Goal: Understand process/instructions: Learn how to perform a task or action

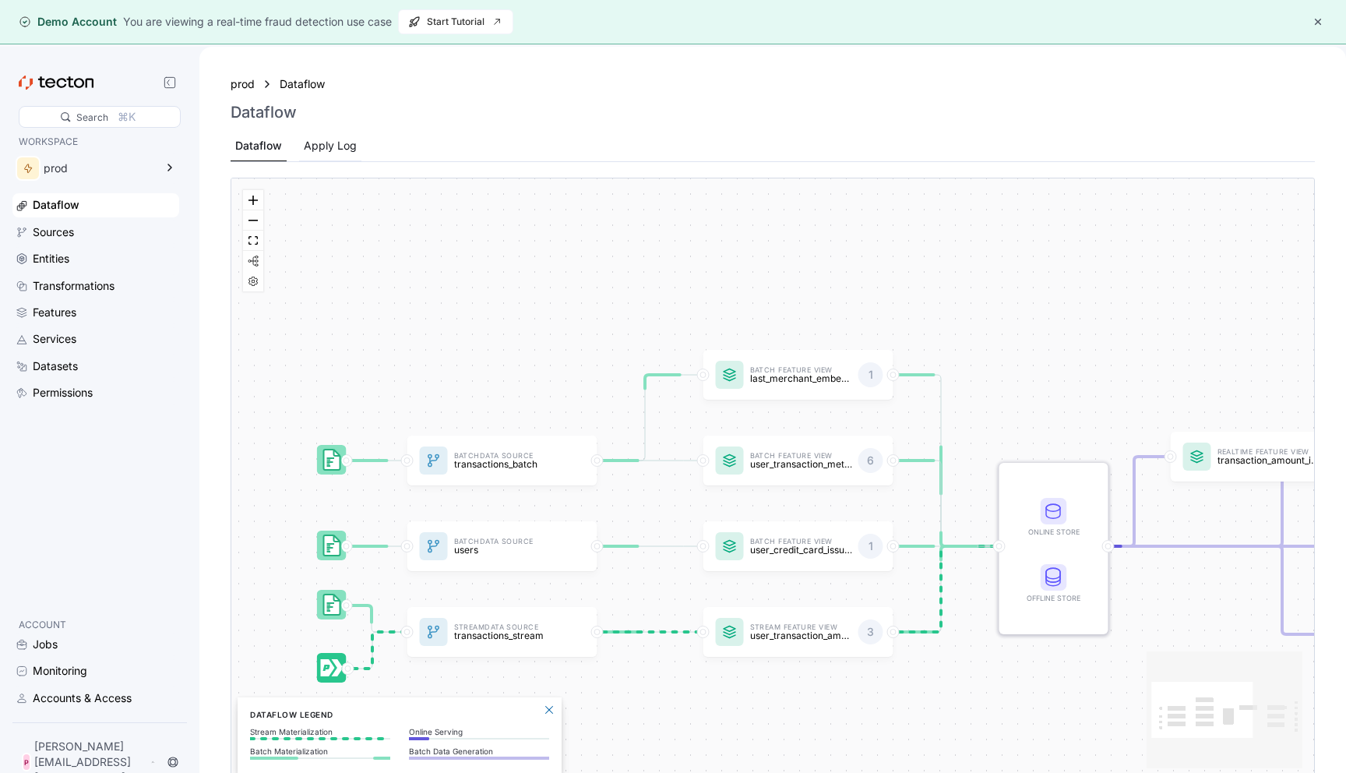
click at [343, 153] on div "Apply Log" at bounding box center [330, 145] width 53 height 17
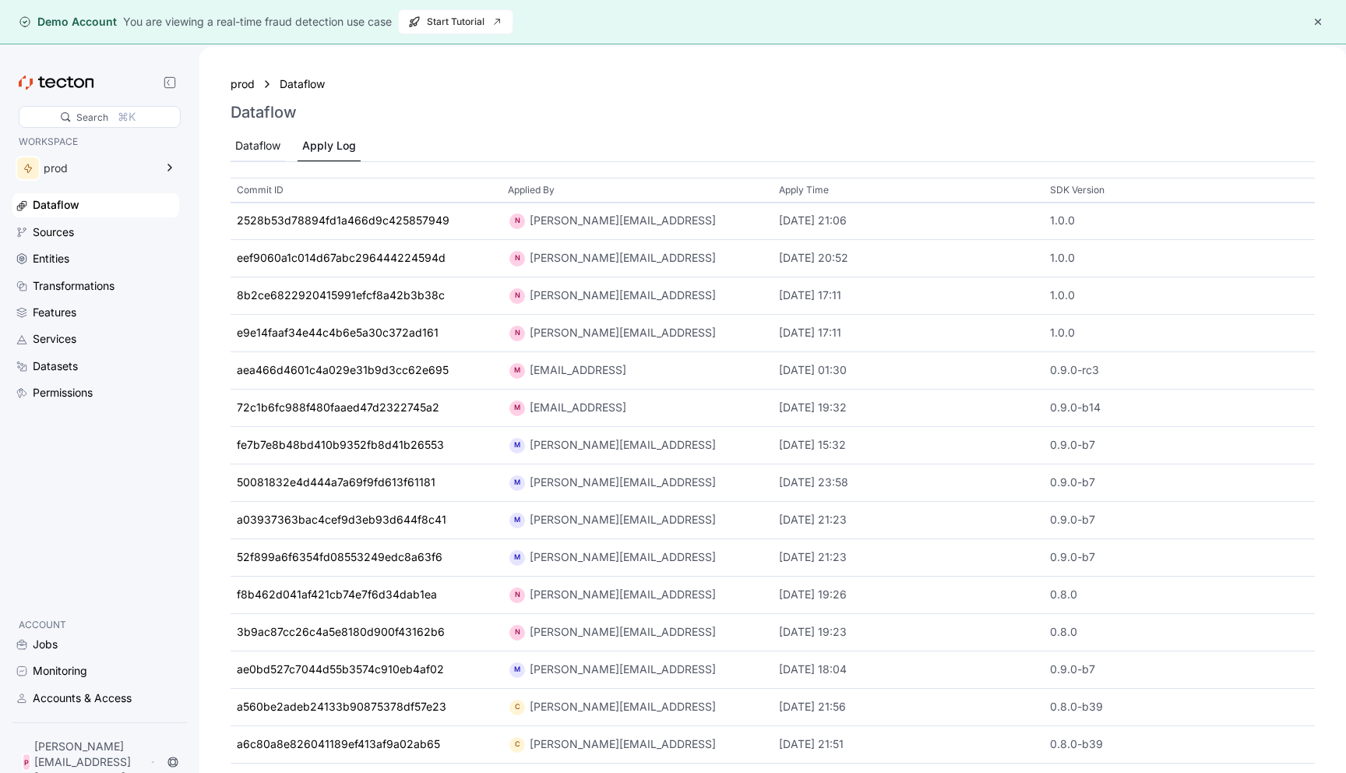
click at [271, 150] on div "Dataflow" at bounding box center [257, 145] width 45 height 17
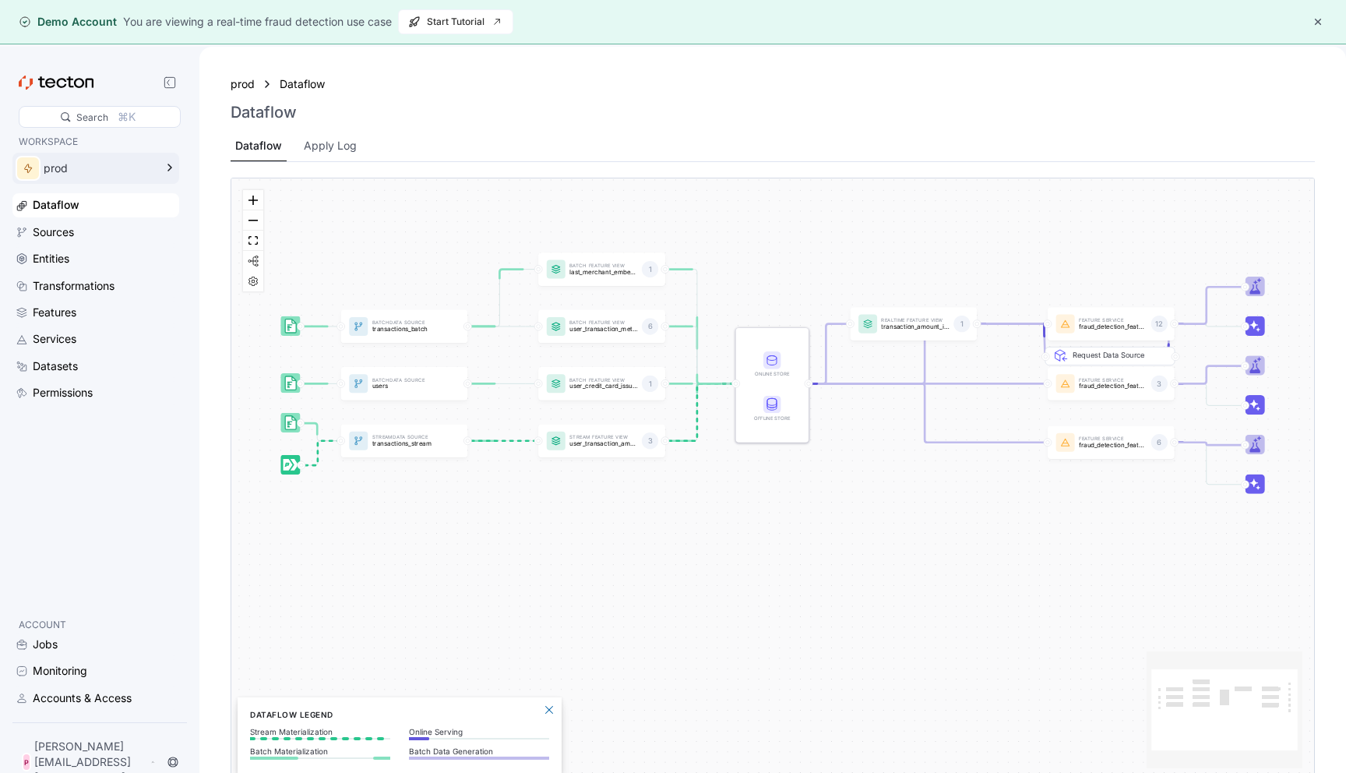
click at [137, 174] on div "prod" at bounding box center [99, 168] width 111 height 11
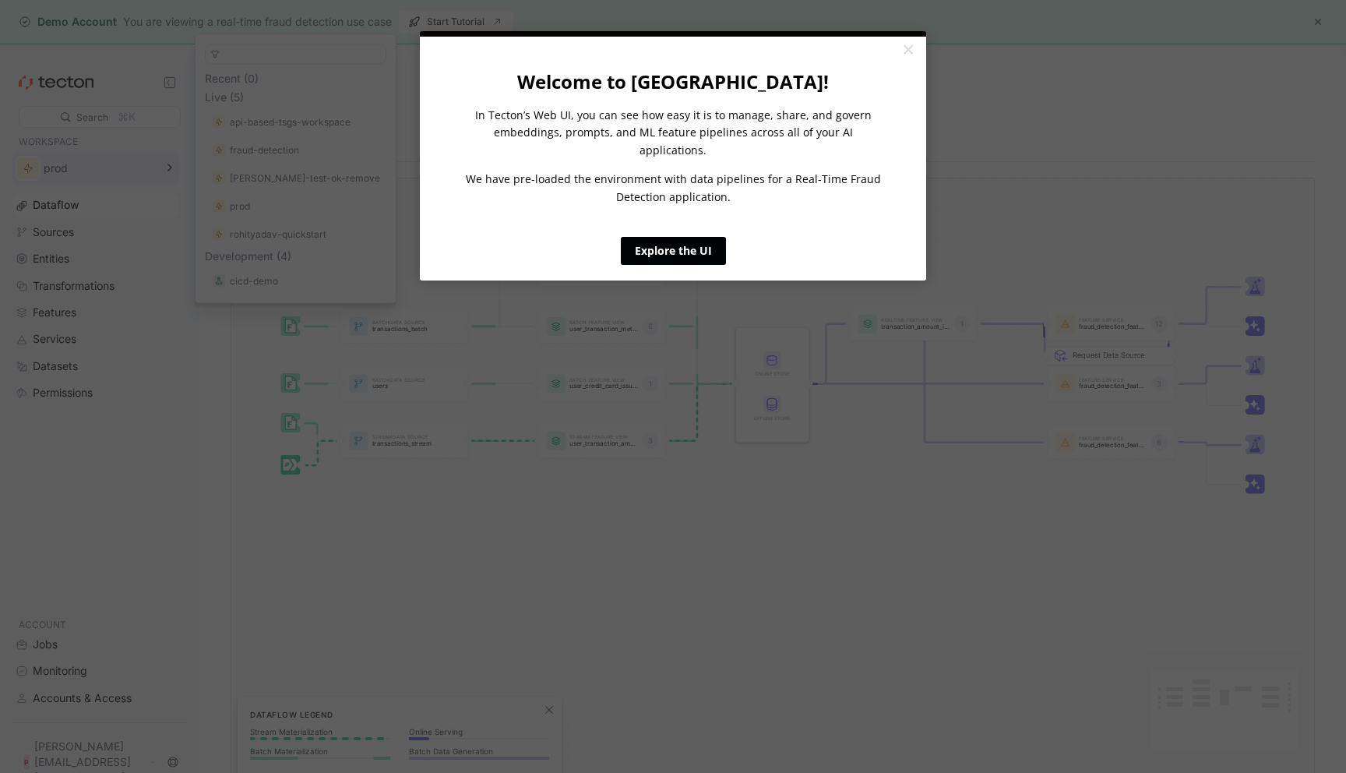
click at [709, 237] on link "Explore the UI" at bounding box center [673, 251] width 105 height 28
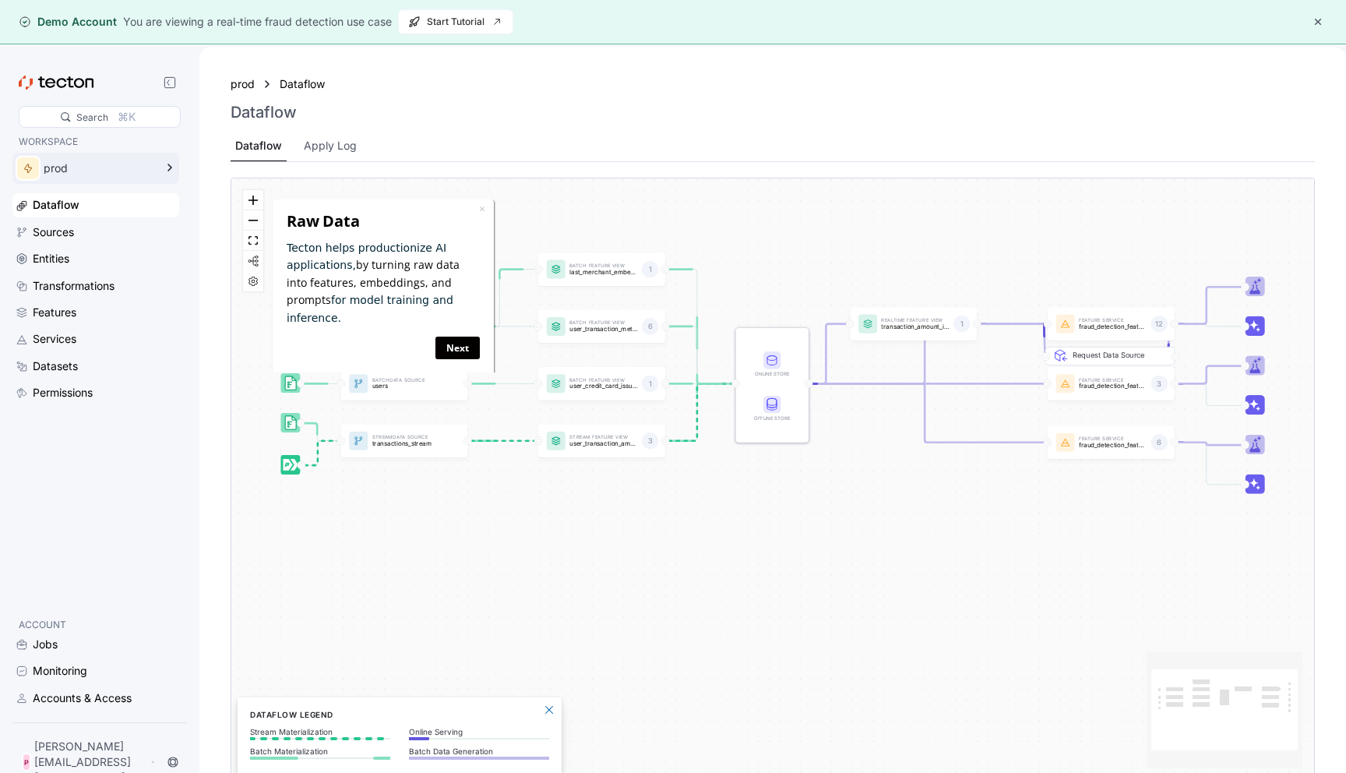
click at [448, 99] on div "prod Dataflow Dataflow Dataflow Apply Log" at bounding box center [773, 118] width 1084 height 87
click at [456, 336] on link "Next" at bounding box center [457, 347] width 44 height 23
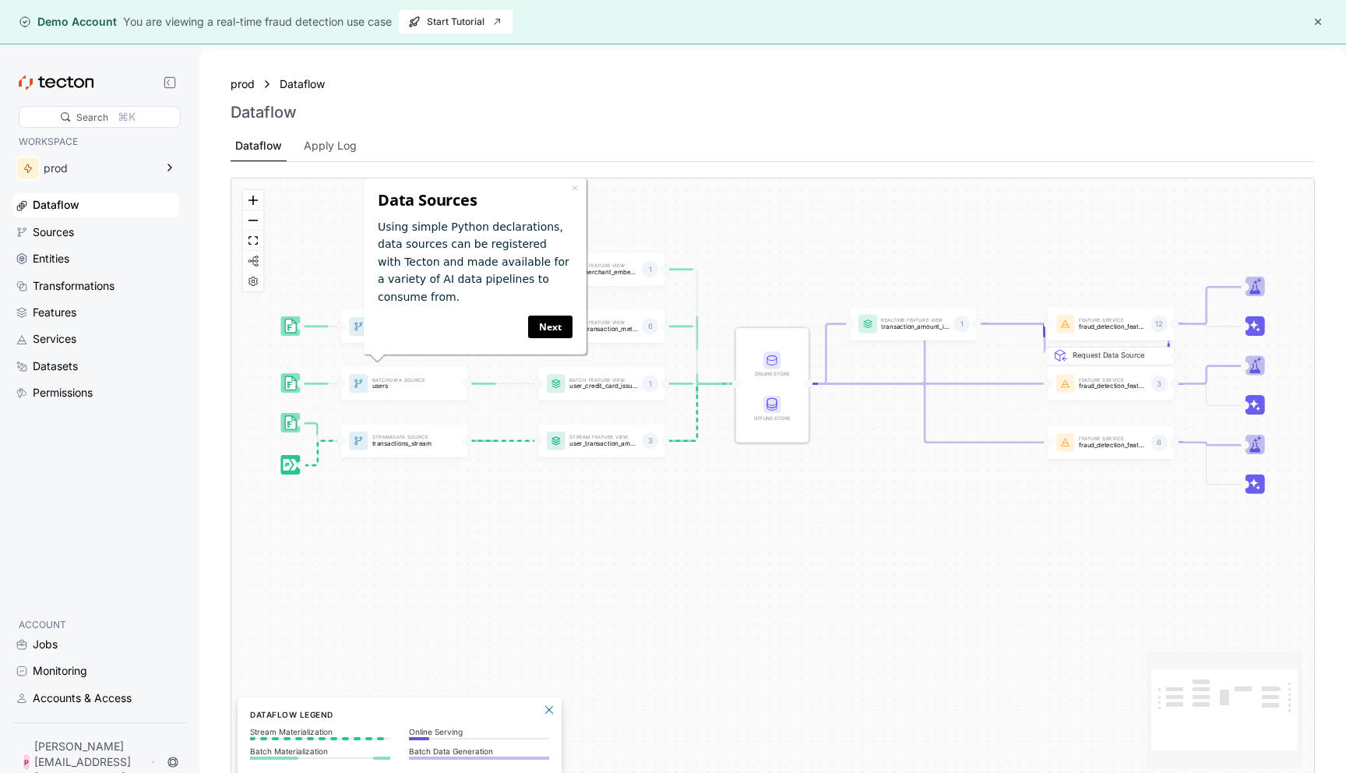
click at [553, 316] on link "Next" at bounding box center [549, 326] width 44 height 23
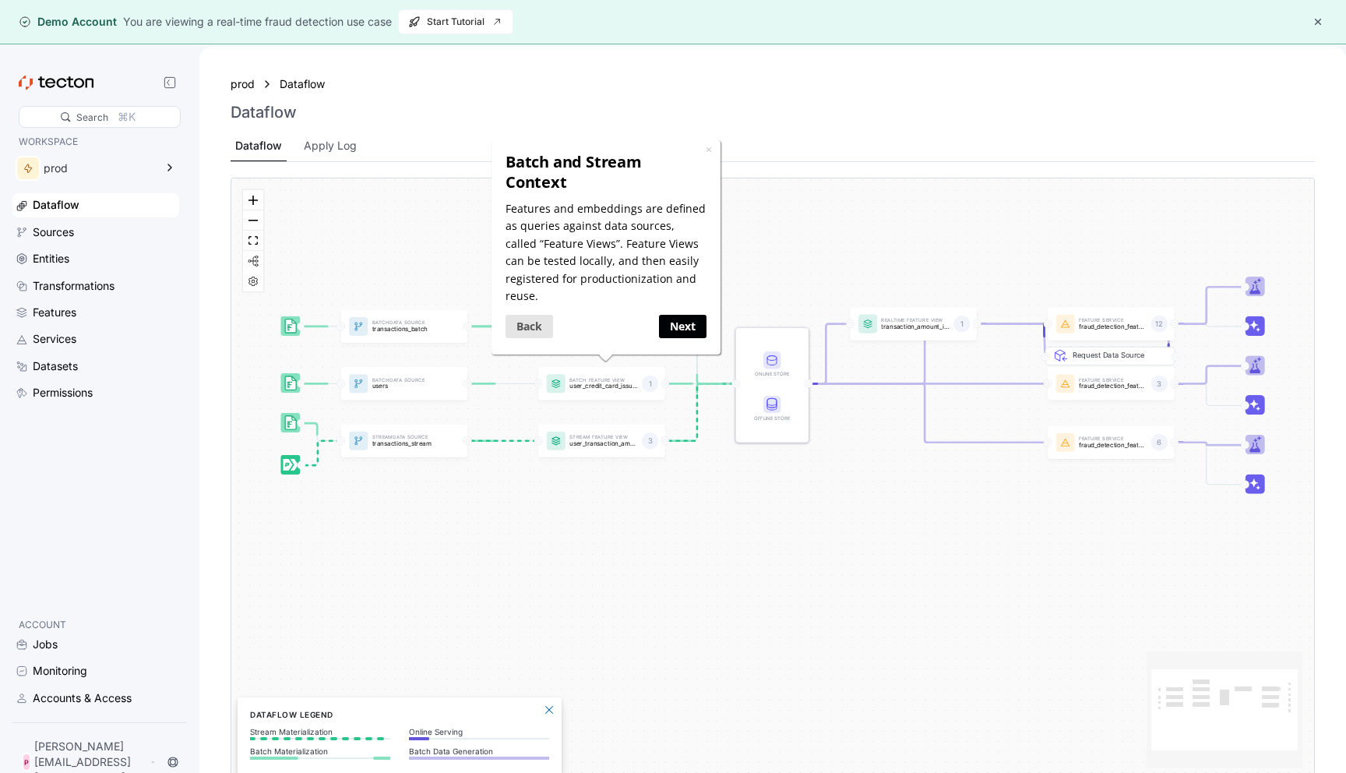
click at [685, 315] on link "Next" at bounding box center [683, 326] width 48 height 23
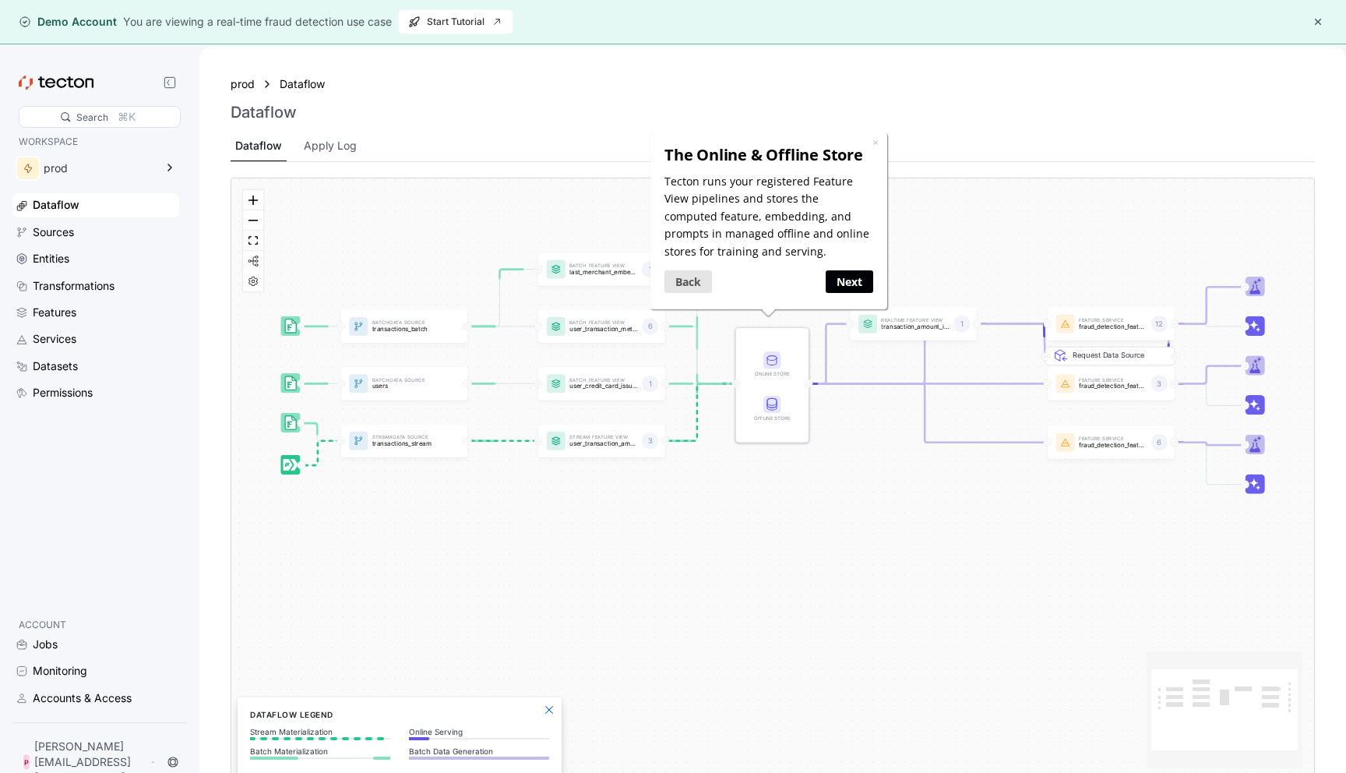
click at [847, 282] on link "Next" at bounding box center [849, 280] width 48 height 23
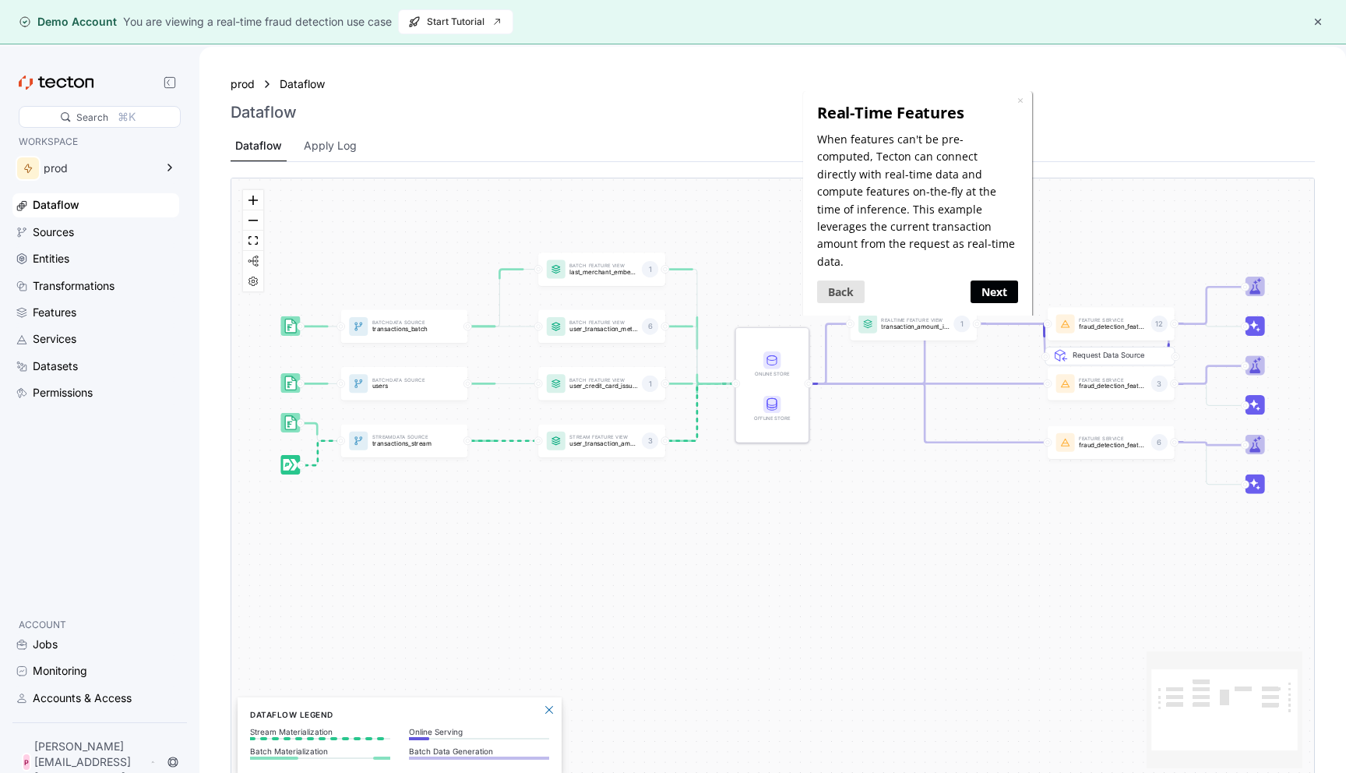
click at [985, 280] on link "Next" at bounding box center [994, 291] width 48 height 23
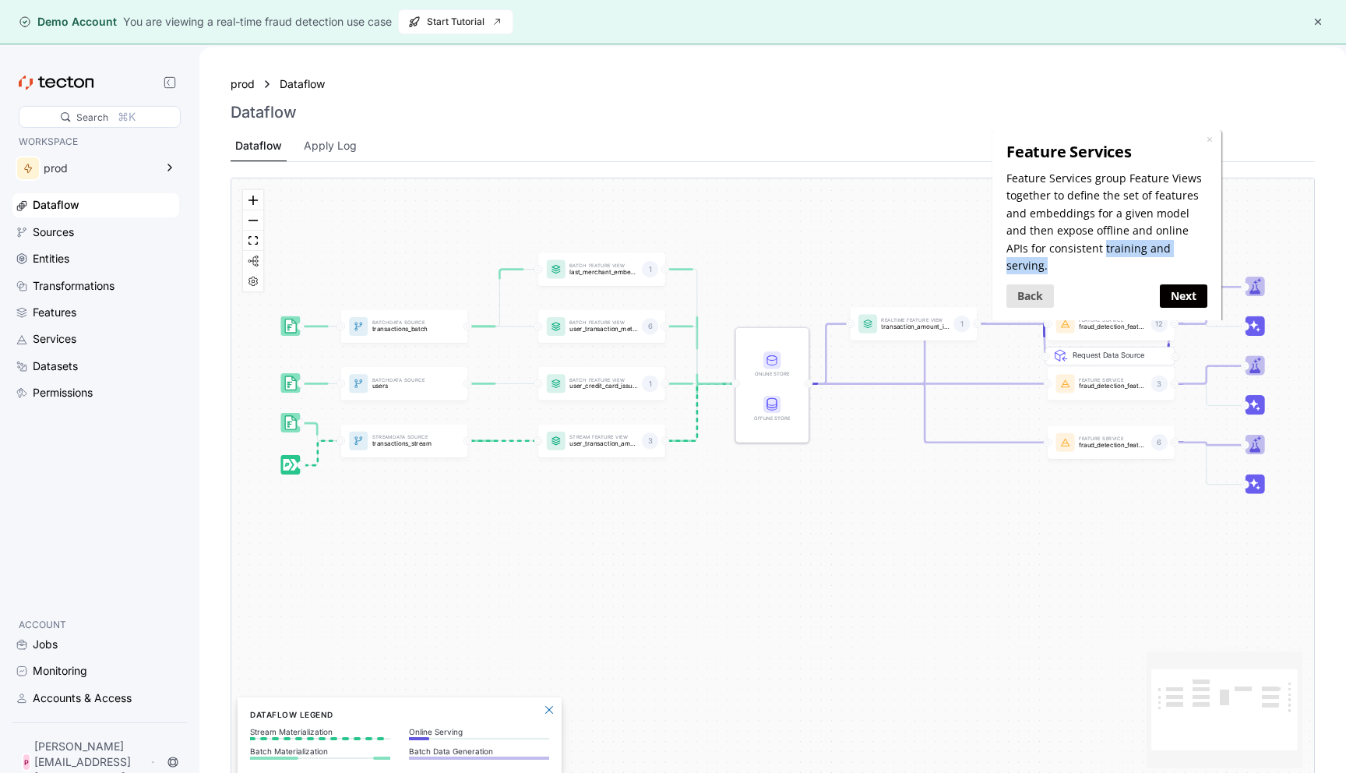
drag, startPoint x: 1061, startPoint y: 250, endPoint x: 1169, endPoint y: 245, distance: 108.4
click at [1169, 245] on p "Feature Services group Feature Views together to define the set of features and…" at bounding box center [1106, 222] width 201 height 104
click at [1134, 186] on p "Feature Services group Feature Views together to define the set of features and…" at bounding box center [1106, 222] width 201 height 104
click at [1181, 284] on link "Next" at bounding box center [1184, 295] width 48 height 23
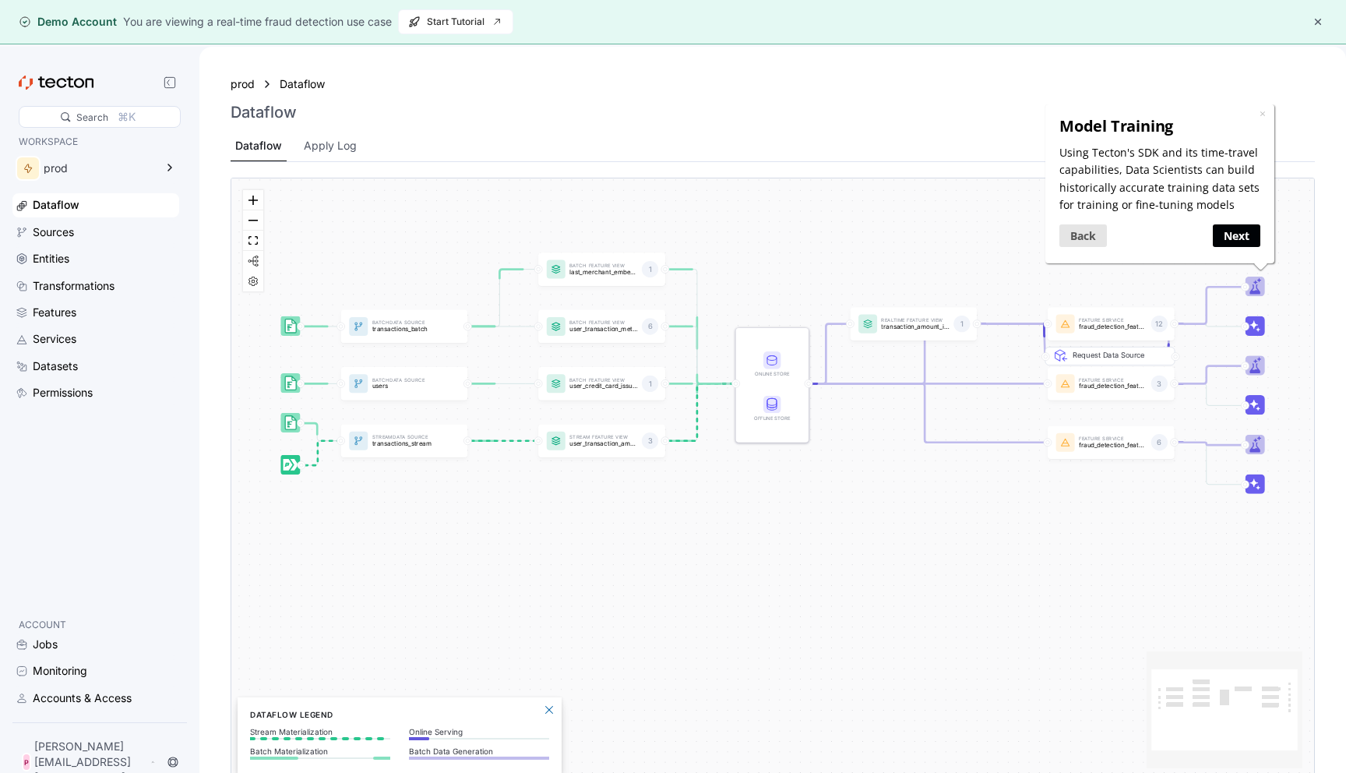
click at [1228, 231] on link "Next" at bounding box center [1237, 235] width 48 height 23
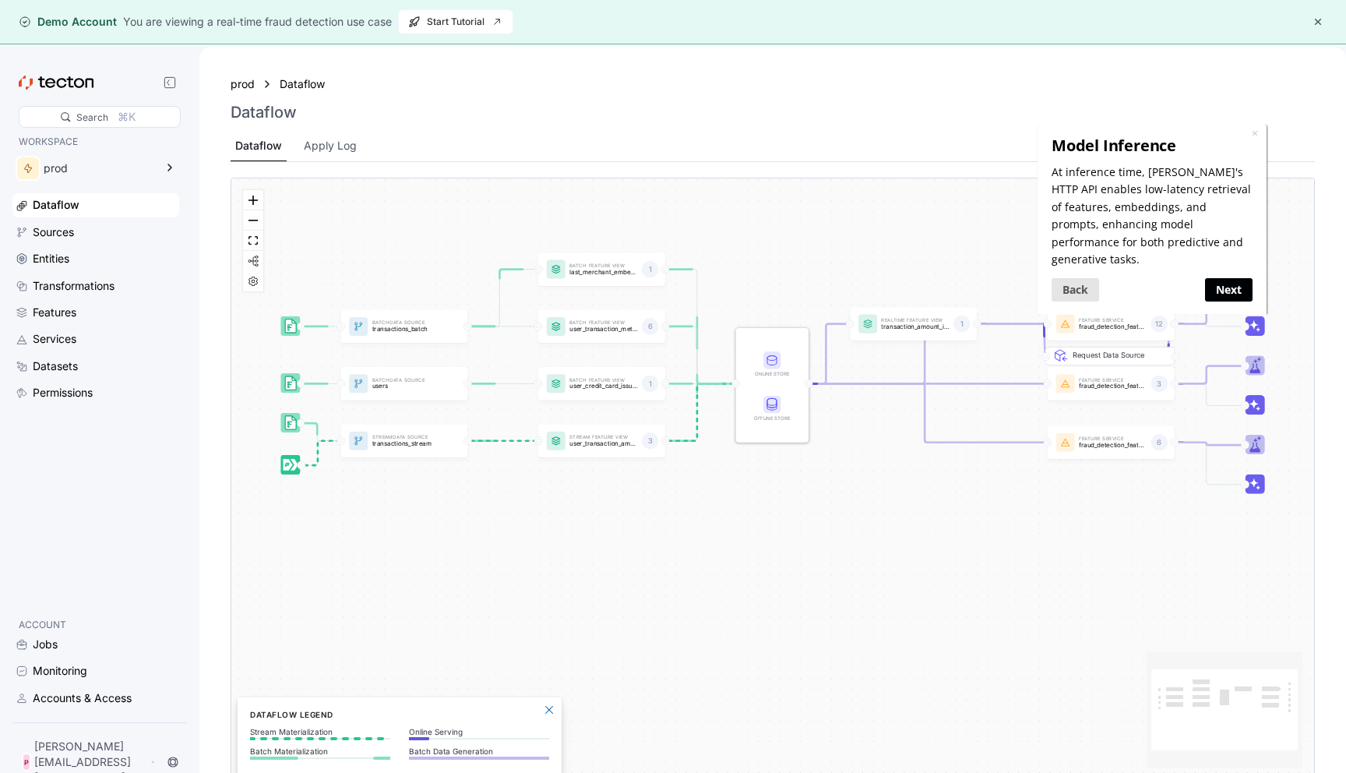
click at [1216, 277] on link "Next" at bounding box center [1228, 288] width 48 height 23
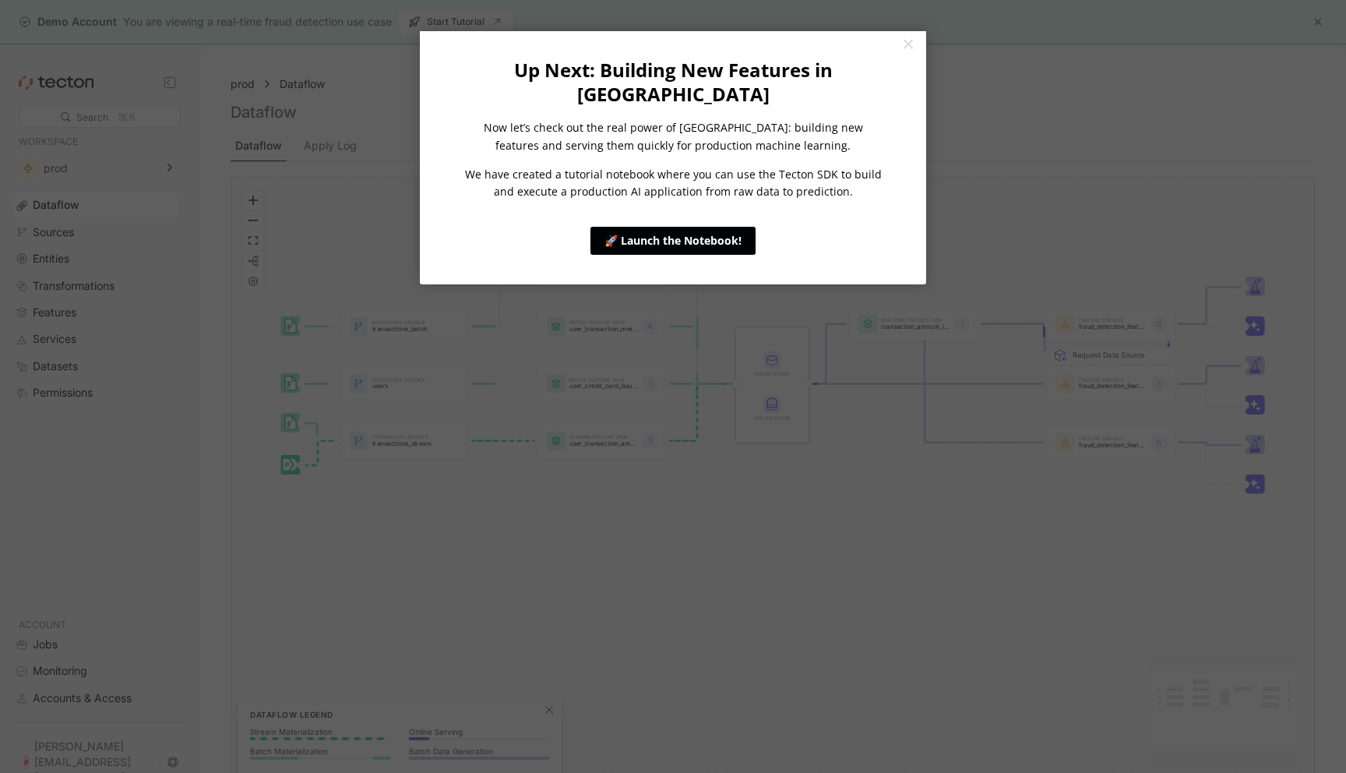
click at [717, 227] on link "🚀 Launch the Notebook!" at bounding box center [672, 241] width 165 height 28
